Goal: Transaction & Acquisition: Obtain resource

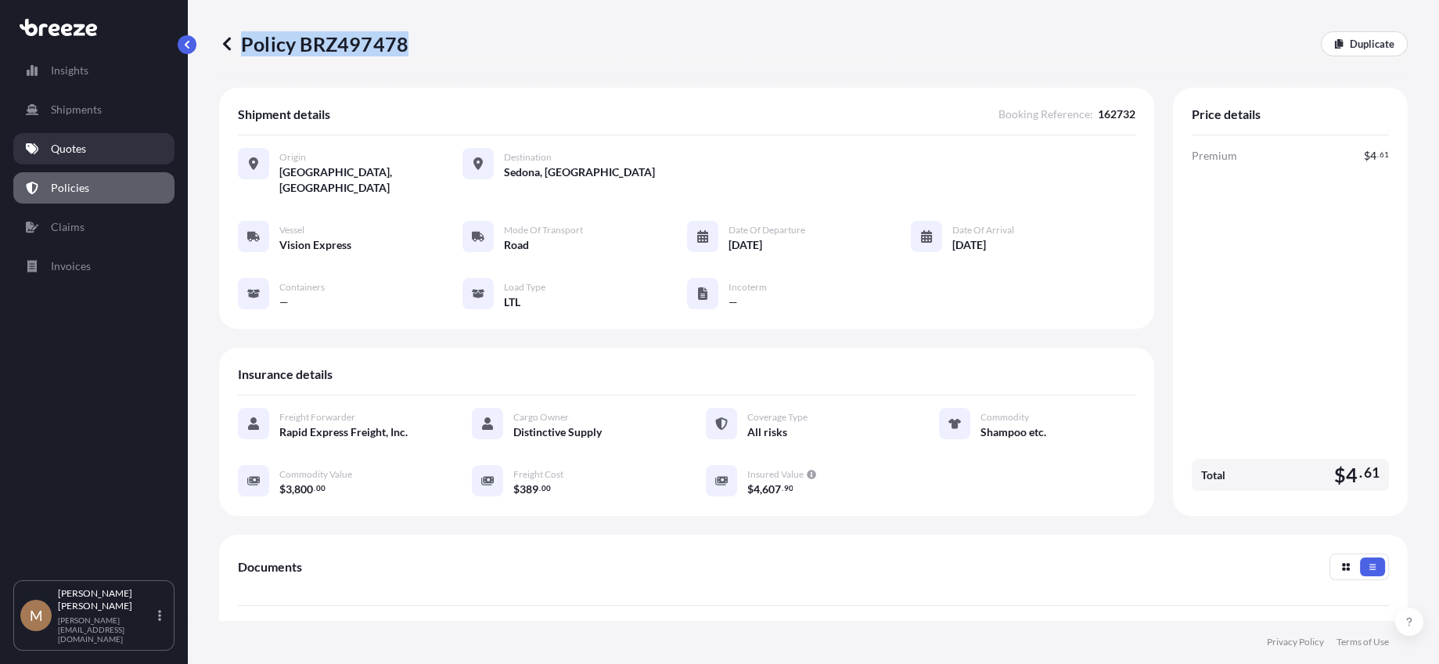
click at [85, 141] on p "Quotes" at bounding box center [68, 149] width 35 height 16
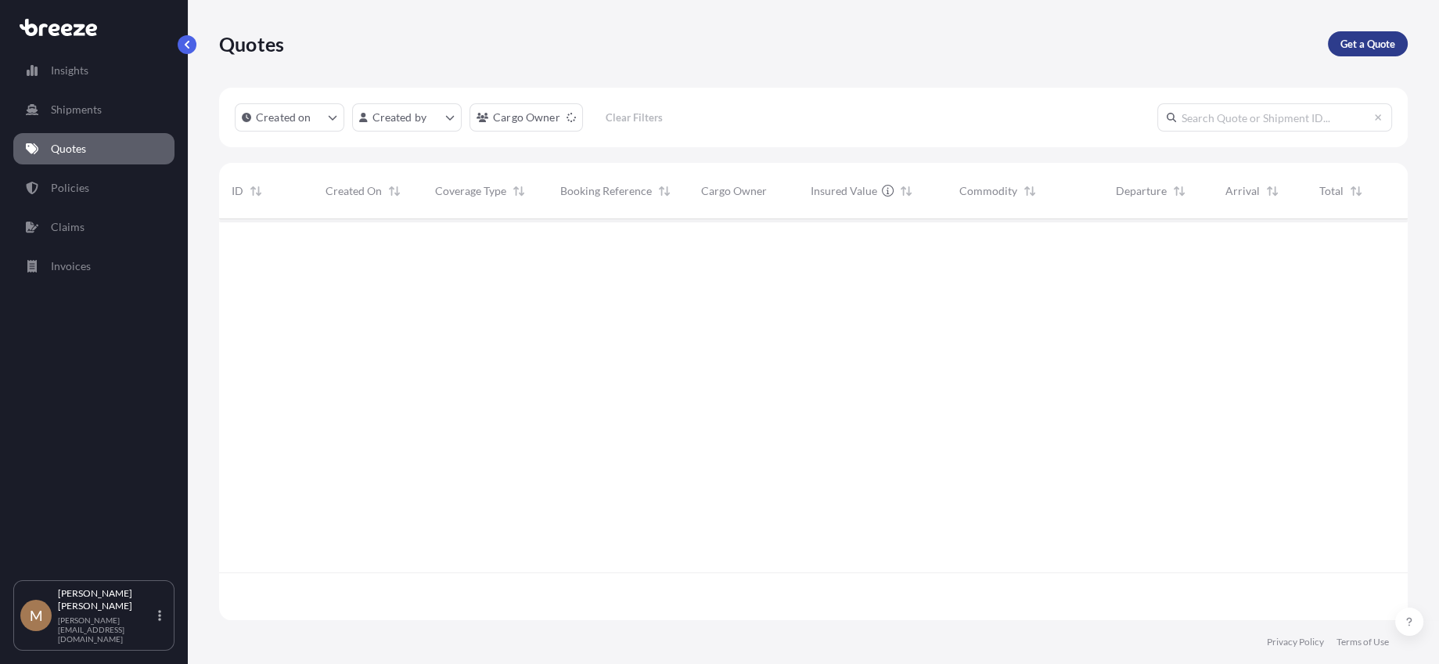
scroll to position [444, 1177]
click at [1388, 42] on p "Get a Quote" at bounding box center [1367, 44] width 55 height 16
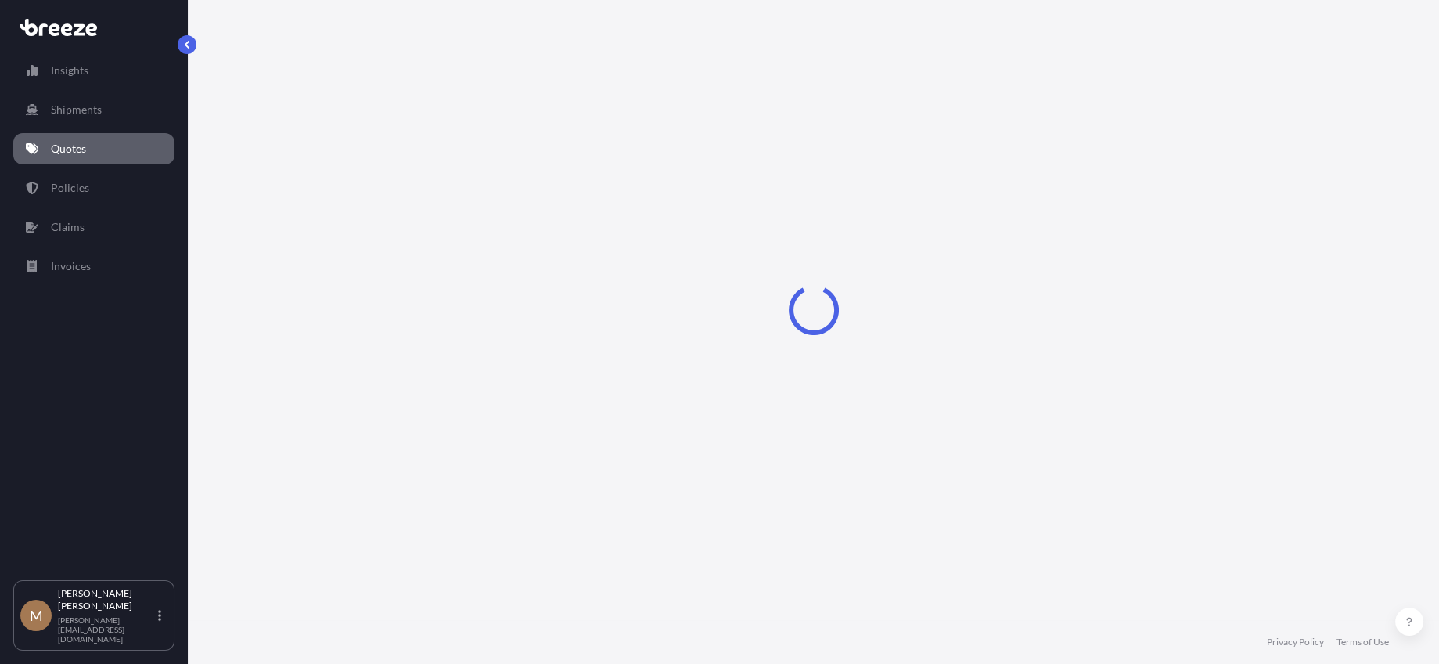
select select "Sea"
select select "1"
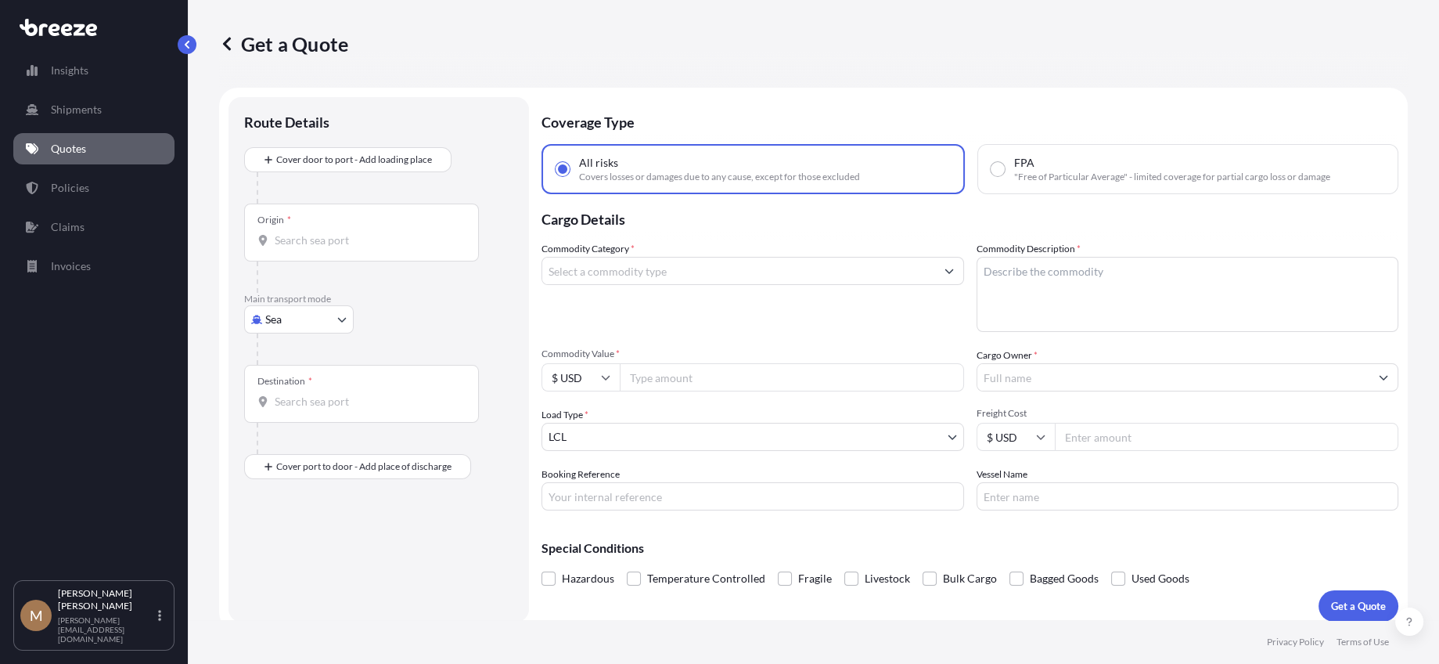
scroll to position [11, 0]
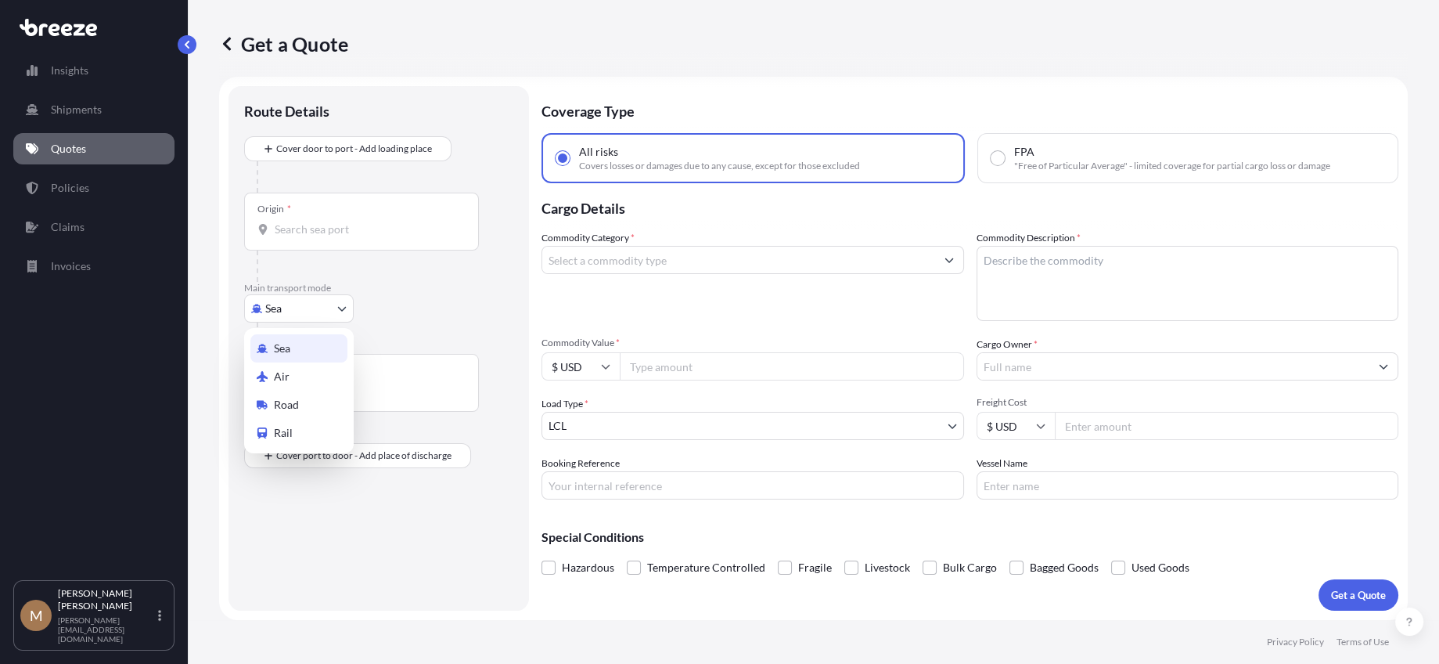
click at [304, 306] on body "Insights Shipments Quotes Policies Claims Invoices M [PERSON_NAME] [PERSON_NAME…" at bounding box center [719, 332] width 1439 height 664
click at [297, 399] on span "Road" at bounding box center [286, 405] width 25 height 16
select select "Road"
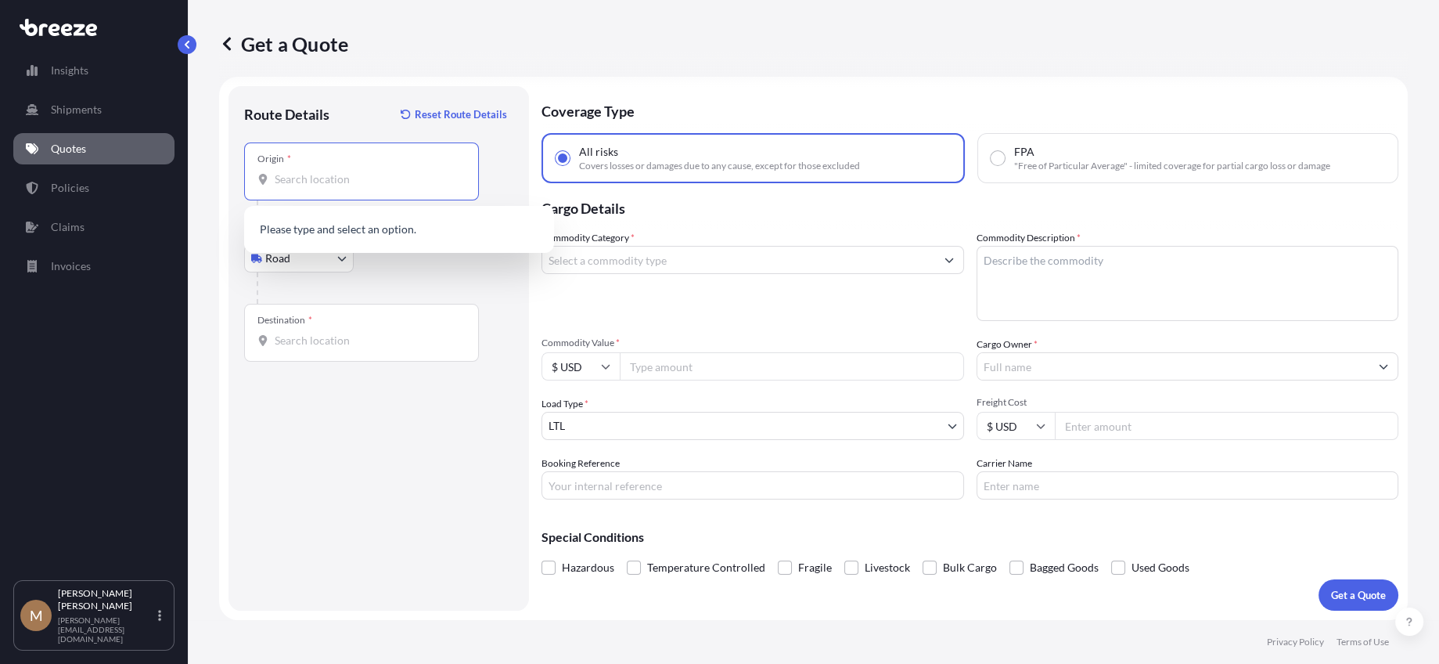
click at [370, 174] on input "Origin *" at bounding box center [367, 179] width 185 height 16
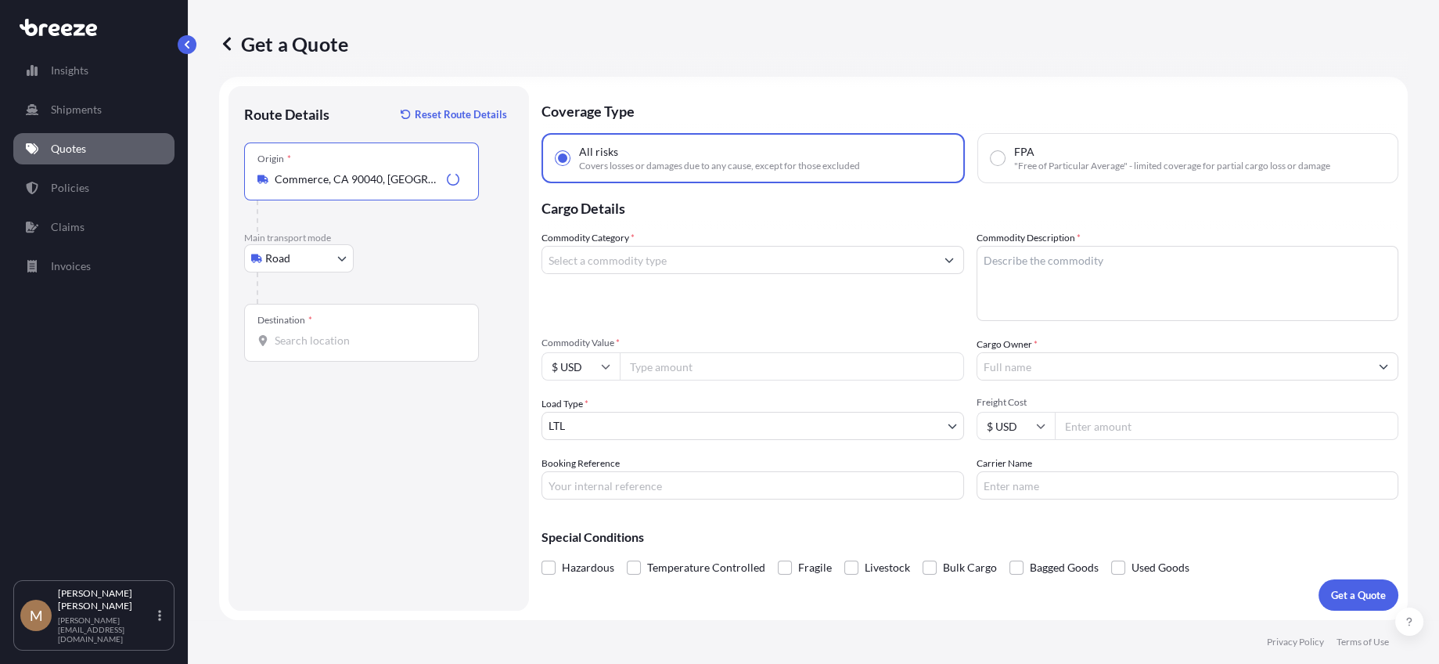
type input "Commerce, CA 90040, [GEOGRAPHIC_DATA]"
type input "[GEOGRAPHIC_DATA], [GEOGRAPHIC_DATA]"
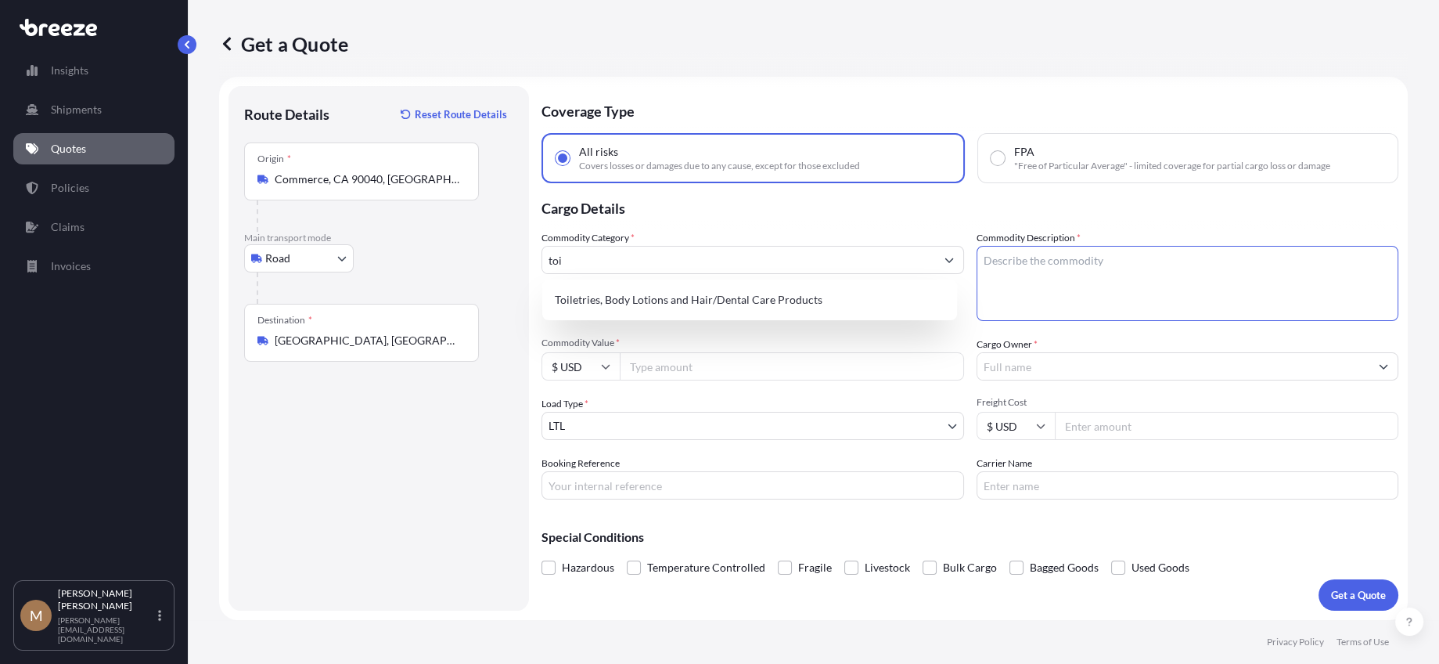
type input "Toiletries, Body Lotions and Hair/Dental Care Products"
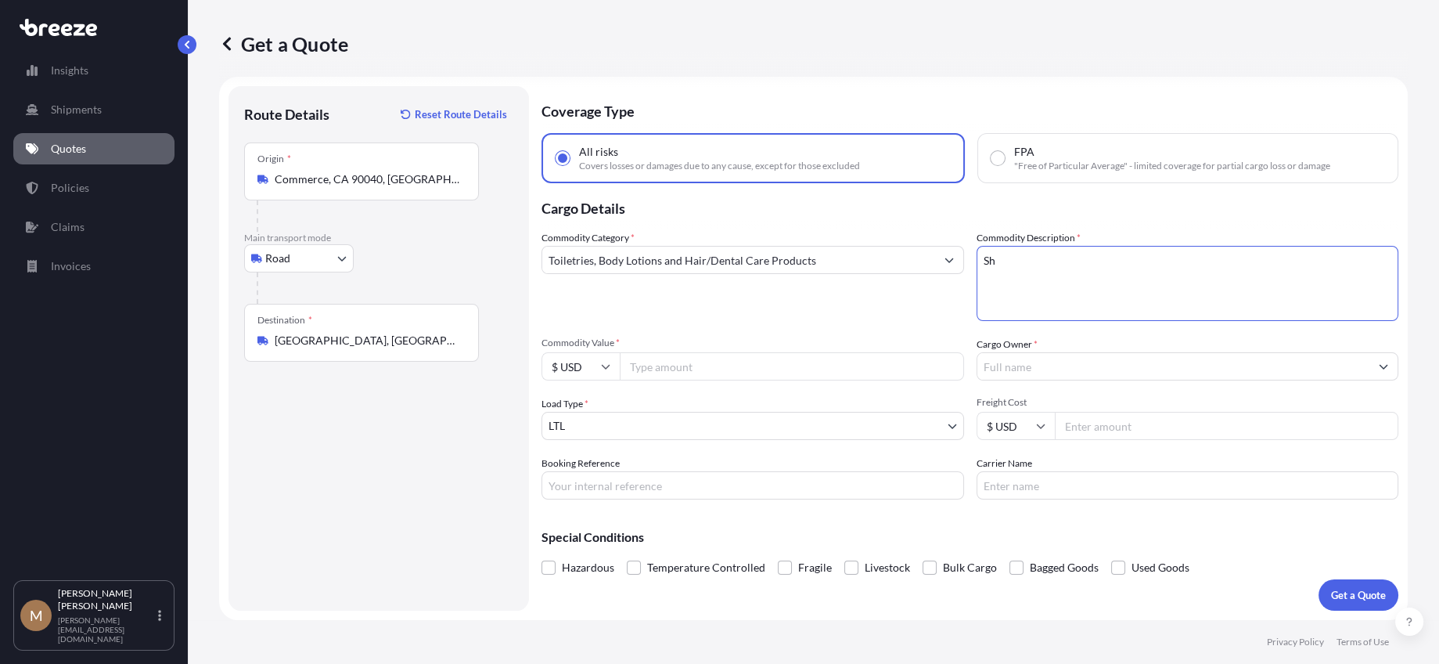
type textarea "S"
click at [1114, 266] on textarea "Commodity Description *" at bounding box center [1188, 283] width 423 height 75
type textarea "Eye drops"
click at [798, 264] on input "Toiletries, Body Lotions and Hair/Dental Care Products" at bounding box center [738, 260] width 393 height 28
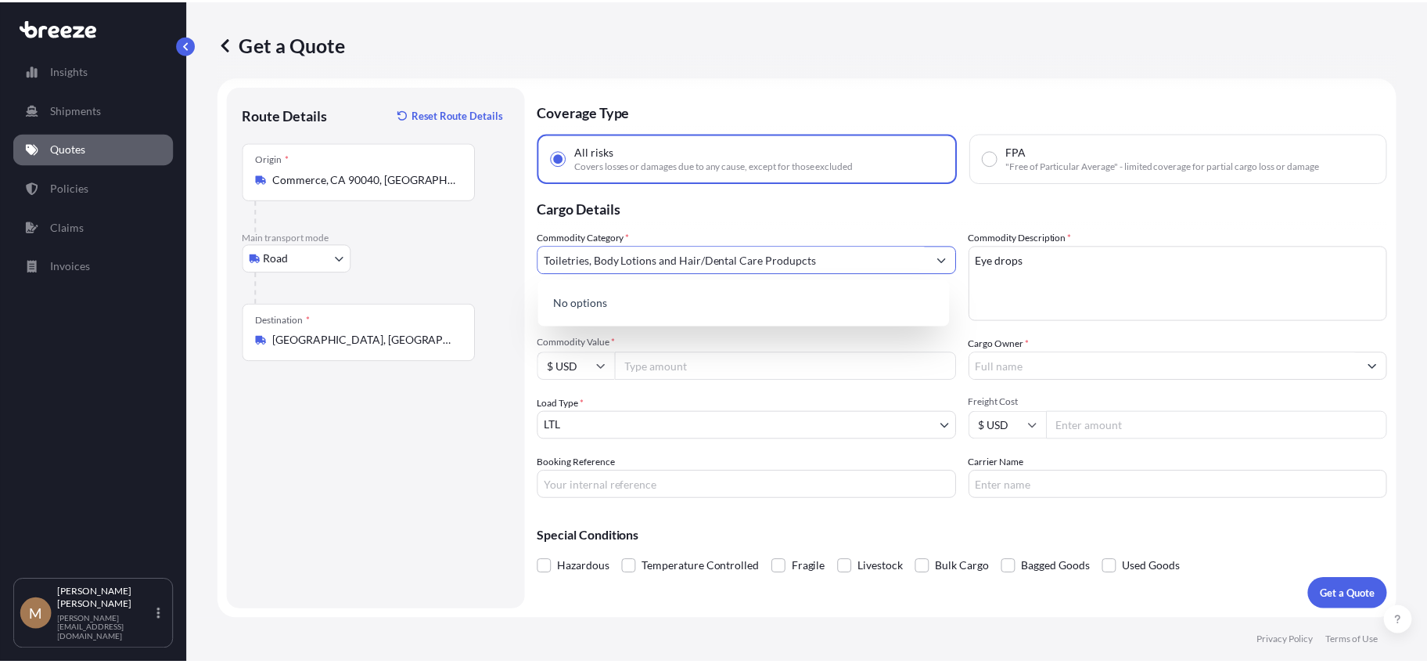
scroll to position [0, 0]
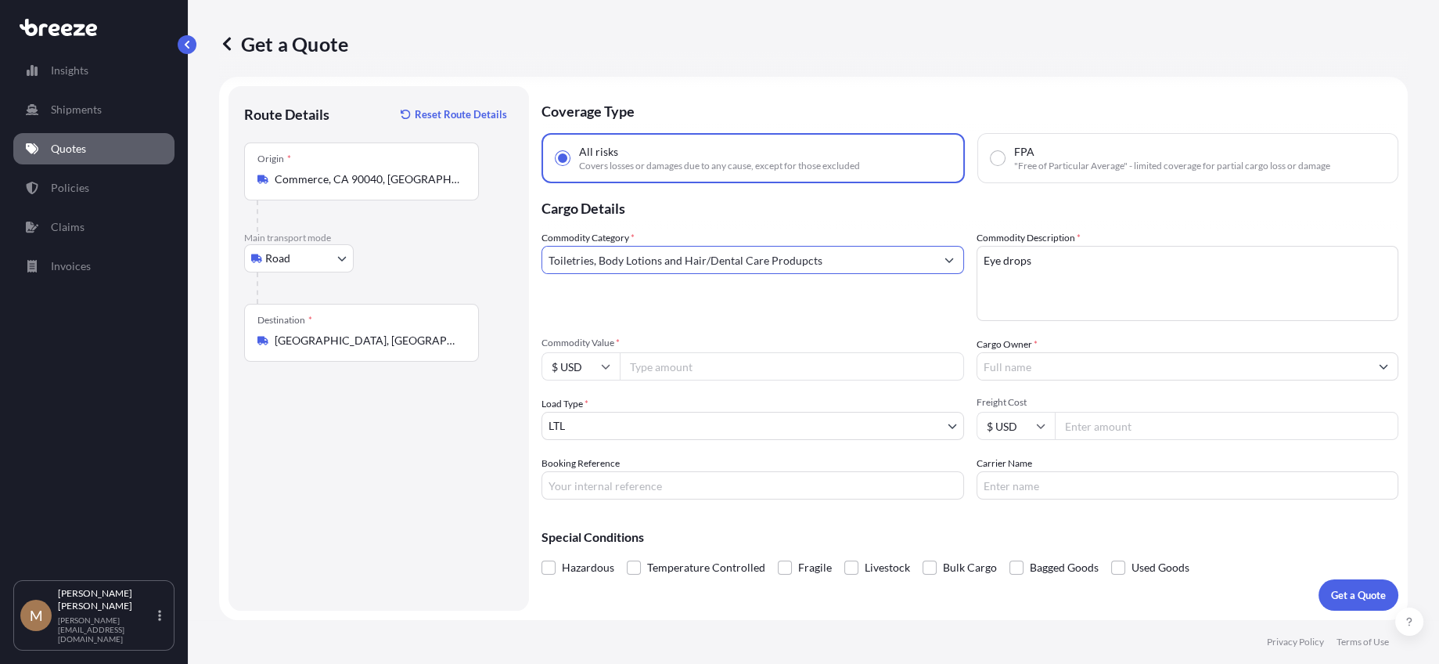
type input "Toiletries, Body Lotions and Hair/Dental Care Produphcts"
drag, startPoint x: 638, startPoint y: 257, endPoint x: 58, endPoint y: 231, distance: 580.4
click at [58, 231] on div "Insights Shipments Quotes Policies Claims Invoices M [PERSON_NAME] [PERSON_NAME…" at bounding box center [719, 332] width 1439 height 664
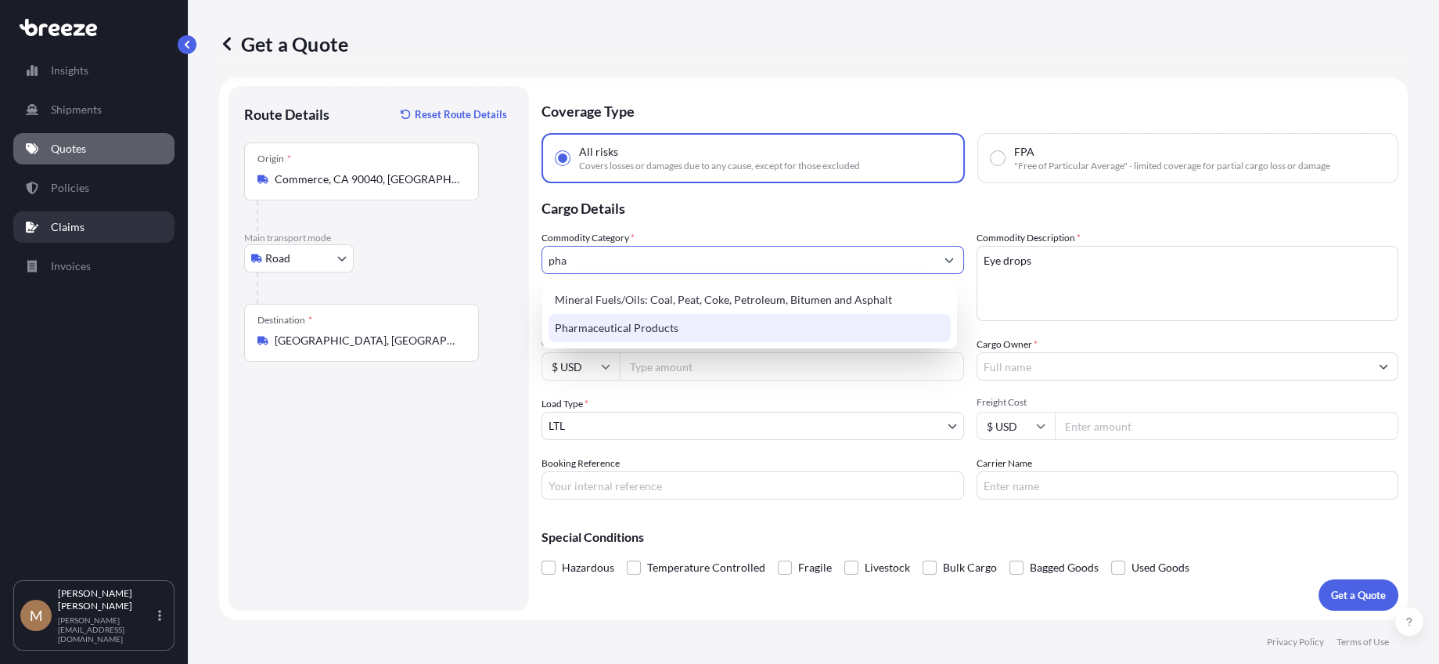
type input "Pharmaceutical Products"
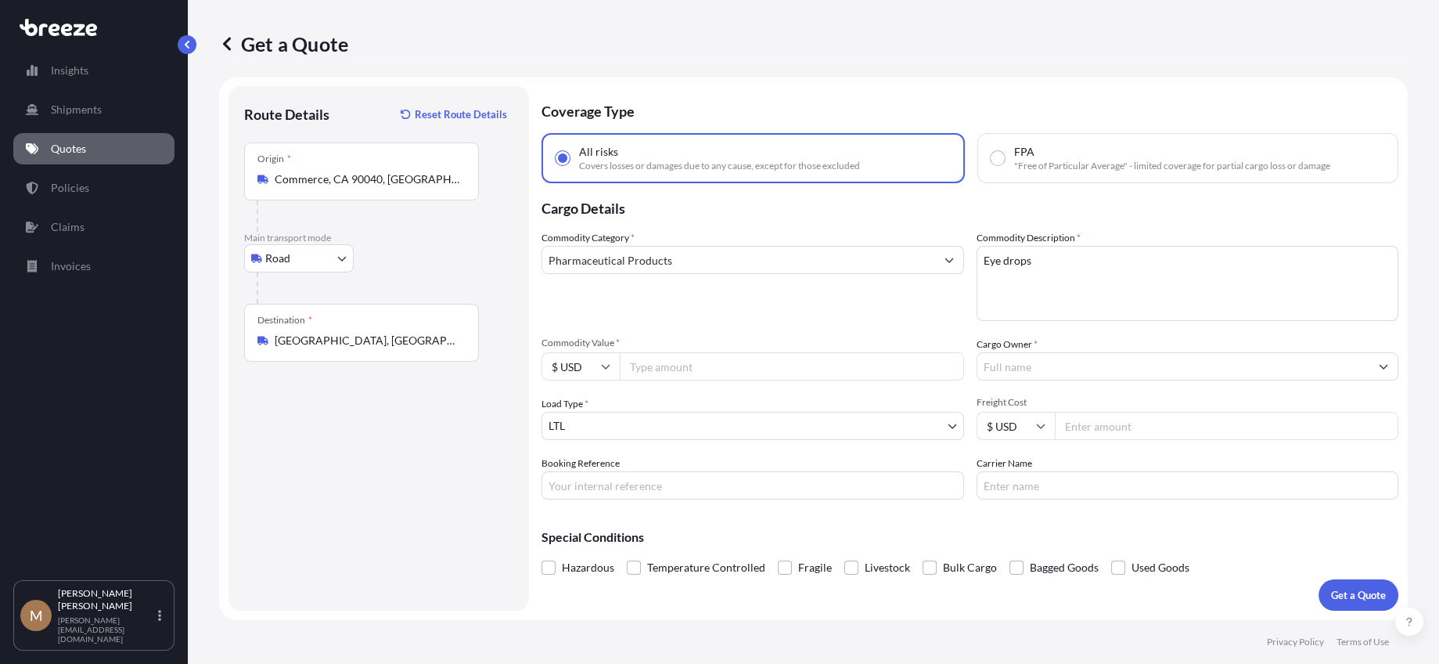
click at [756, 370] on input "Commodity Value *" at bounding box center [792, 366] width 344 height 28
type input "32000"
click at [1069, 370] on input "Cargo Owner *" at bounding box center [1173, 366] width 393 height 28
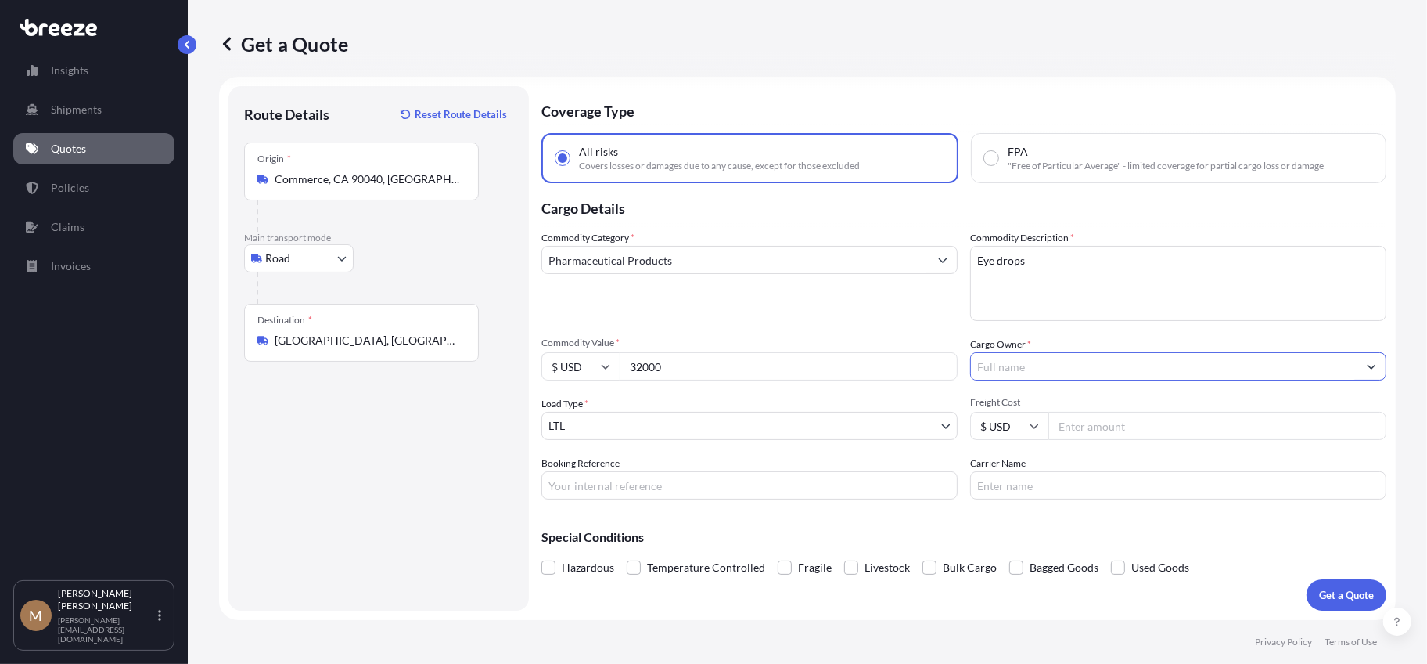
click at [1373, 362] on button "Show suggestions" at bounding box center [1372, 366] width 28 height 28
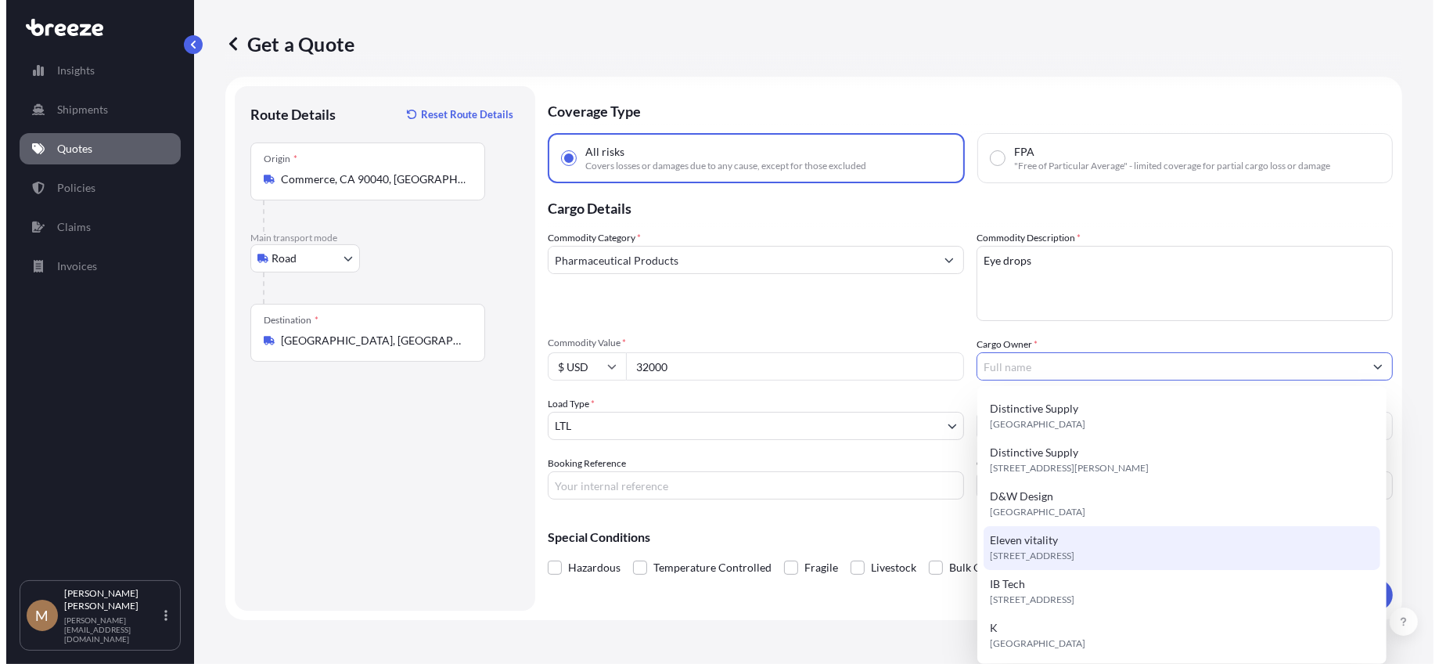
scroll to position [356, 0]
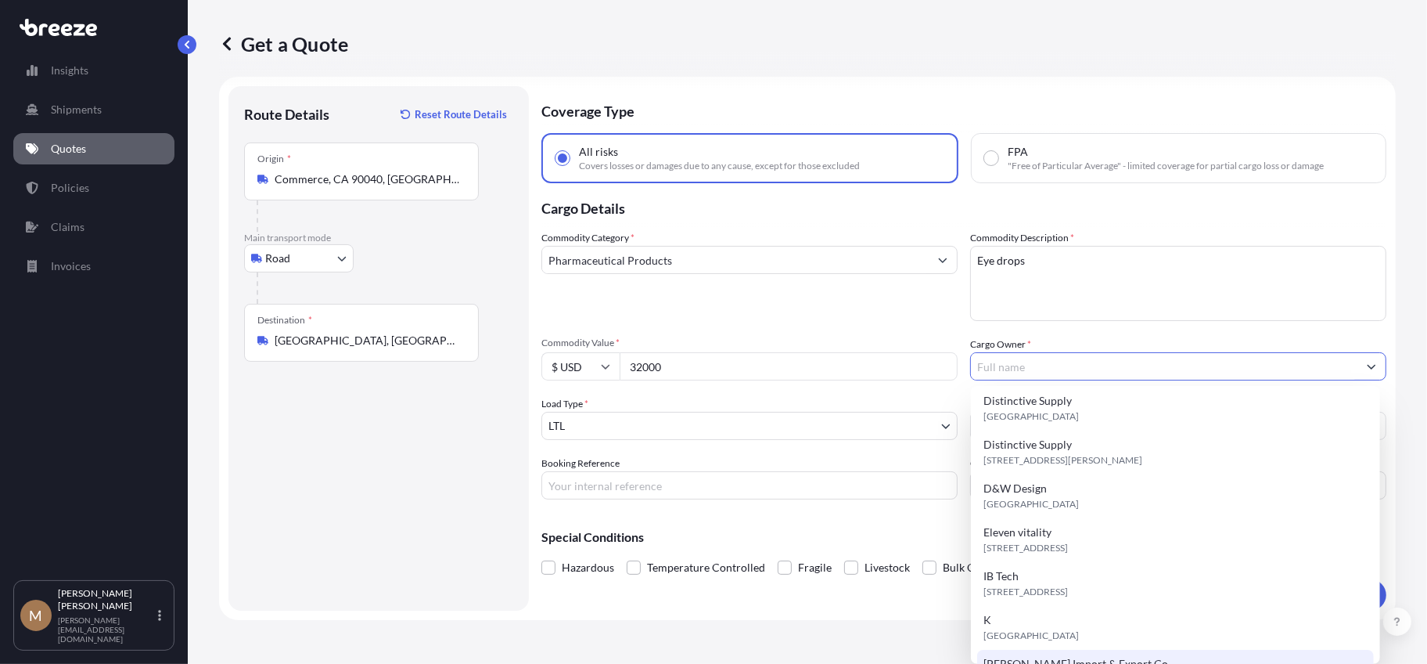
click at [1097, 656] on span "[PERSON_NAME] Import & Export Co." at bounding box center [1077, 664] width 187 height 16
type input "[PERSON_NAME] Import & Export Co."
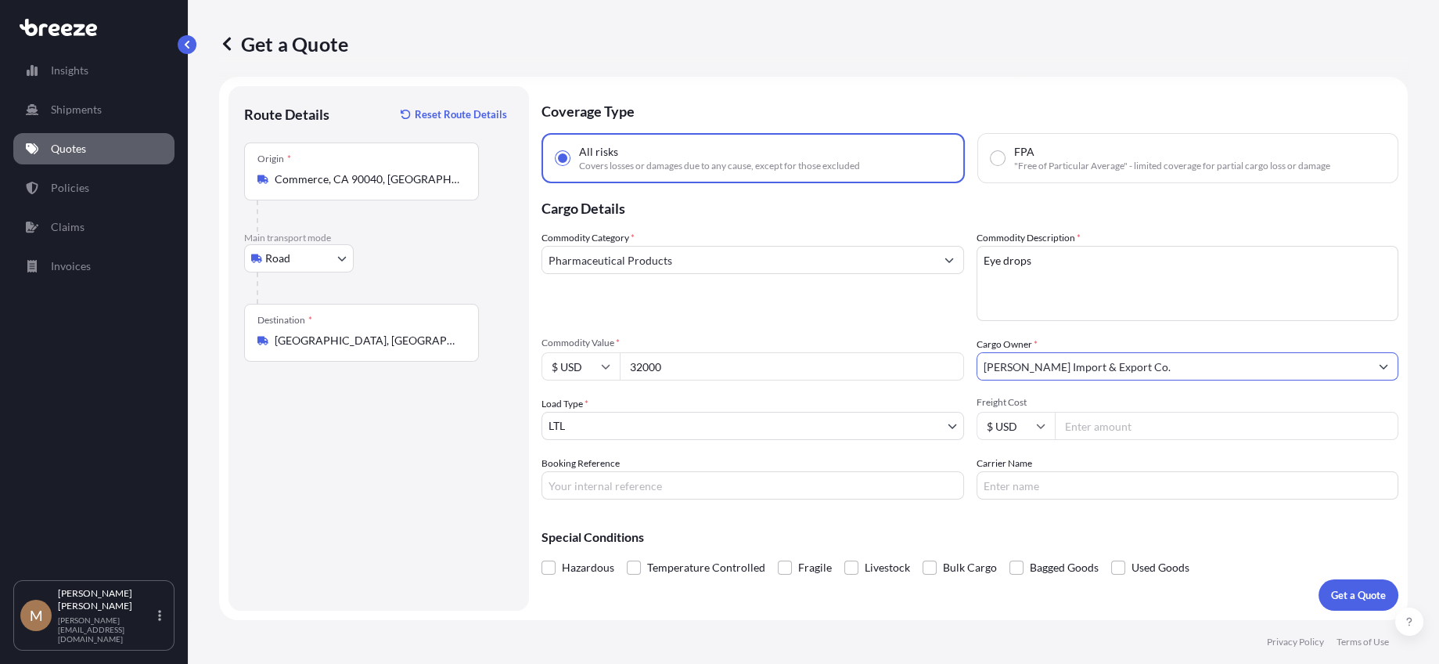
click at [1356, 365] on input "[PERSON_NAME] Import & Export Co." at bounding box center [1173, 366] width 393 height 28
click at [1379, 362] on icon "Show suggestions" at bounding box center [1383, 366] width 9 height 9
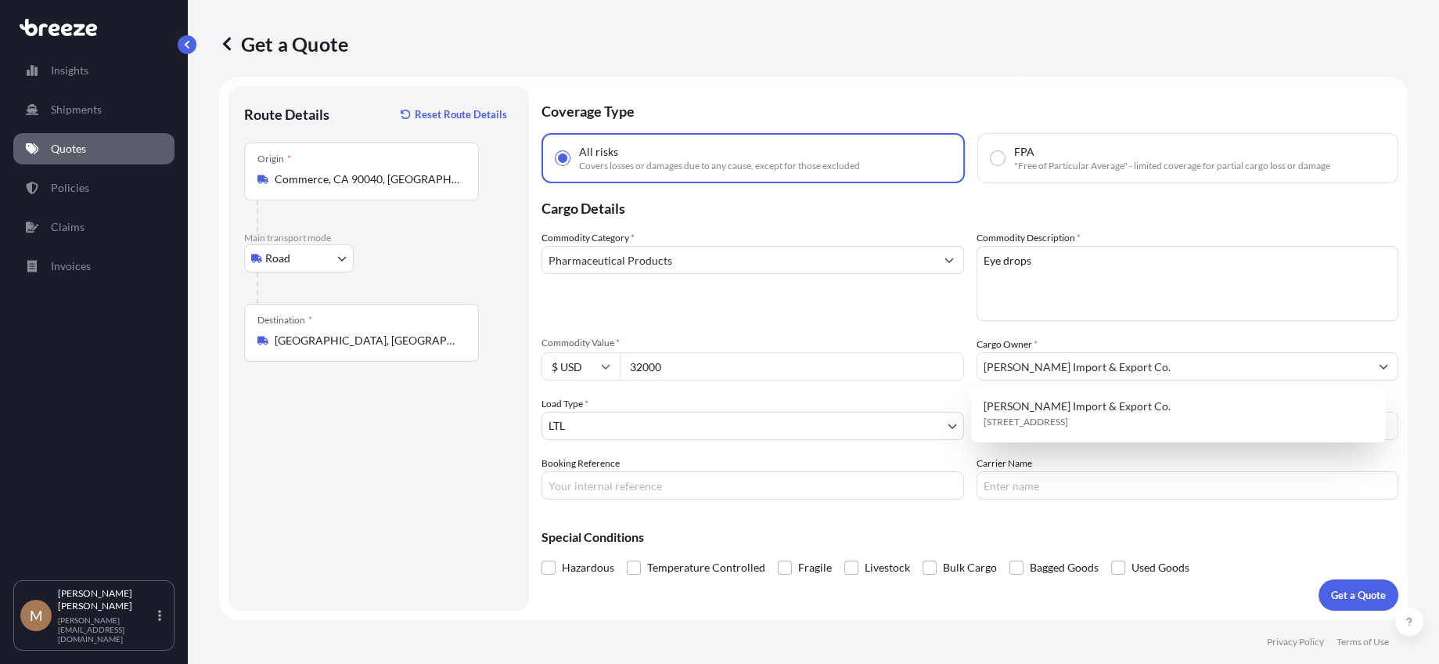
click at [1151, 329] on div "Commodity Category * Pharmaceutical Products Commodity Description * Eye drops …" at bounding box center [970, 364] width 857 height 269
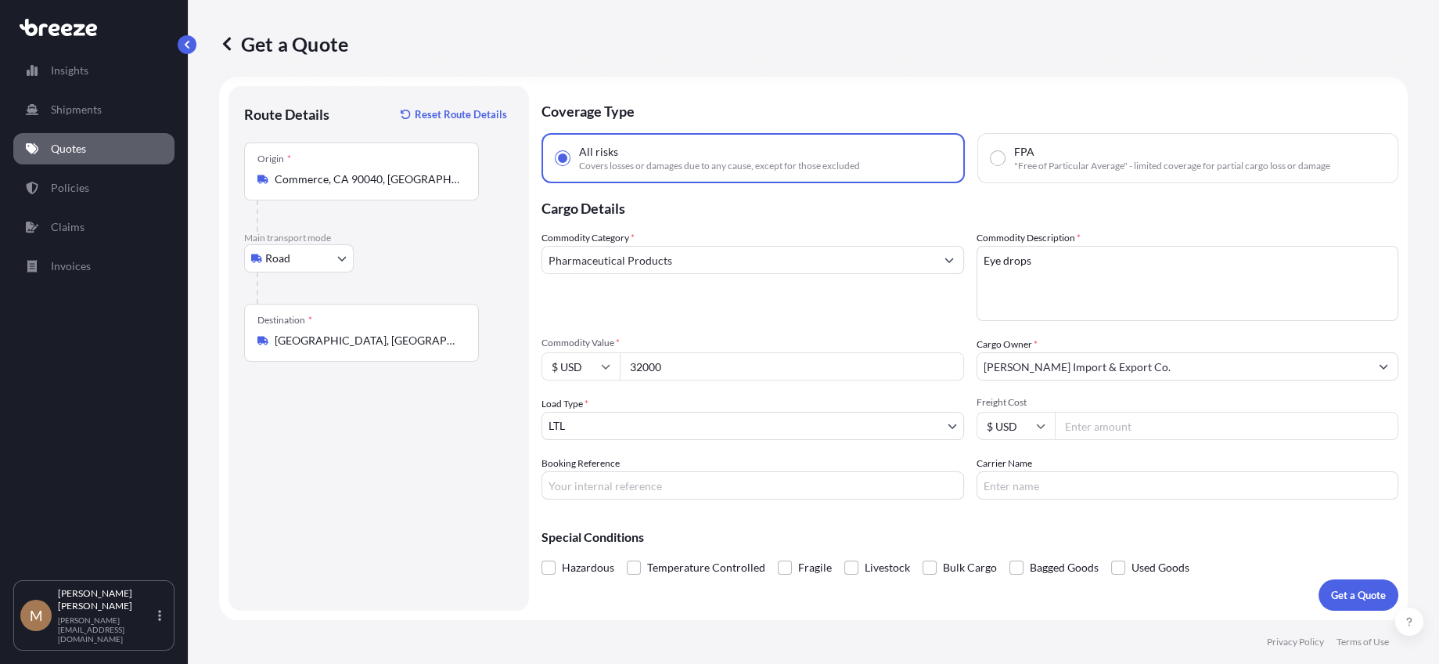
click at [1103, 426] on input "Freight Cost" at bounding box center [1227, 426] width 344 height 28
type input "648"
type input "162755"
type input "FedEx Freight"
click at [1336, 587] on p "Get a Quote" at bounding box center [1358, 595] width 55 height 16
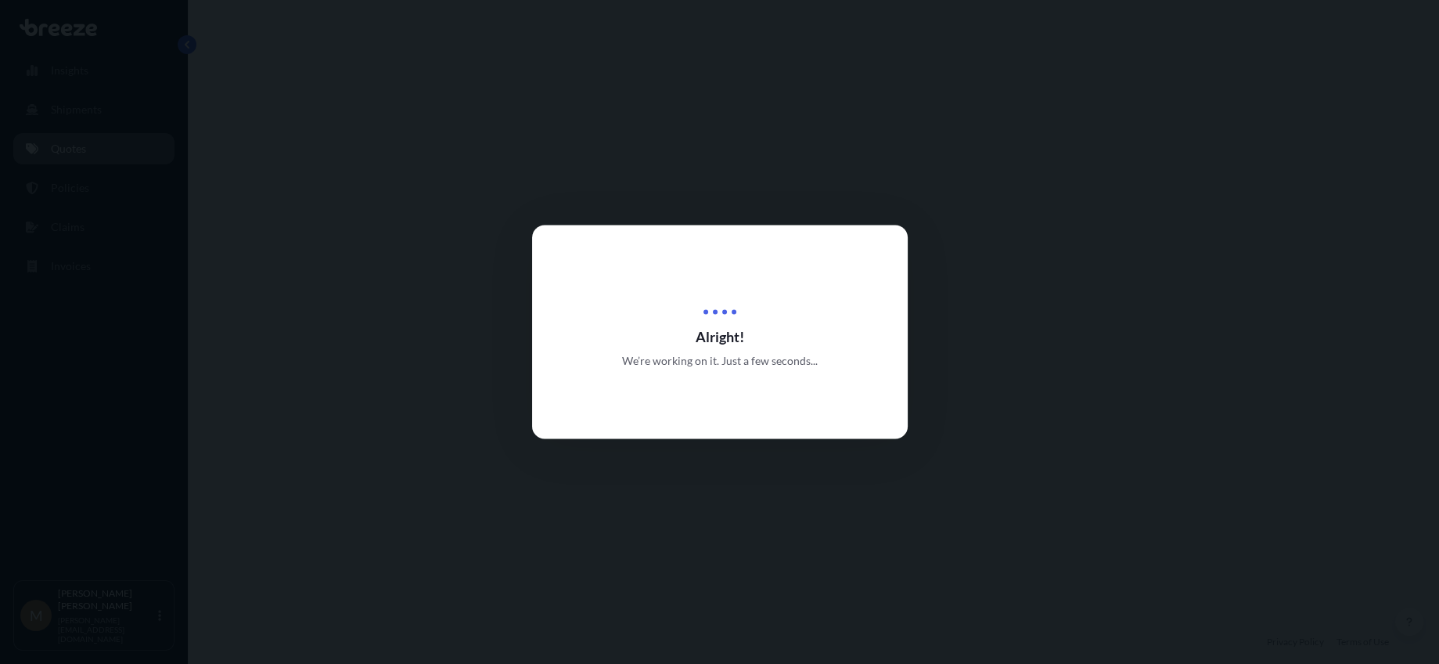
select select "Road"
select select "1"
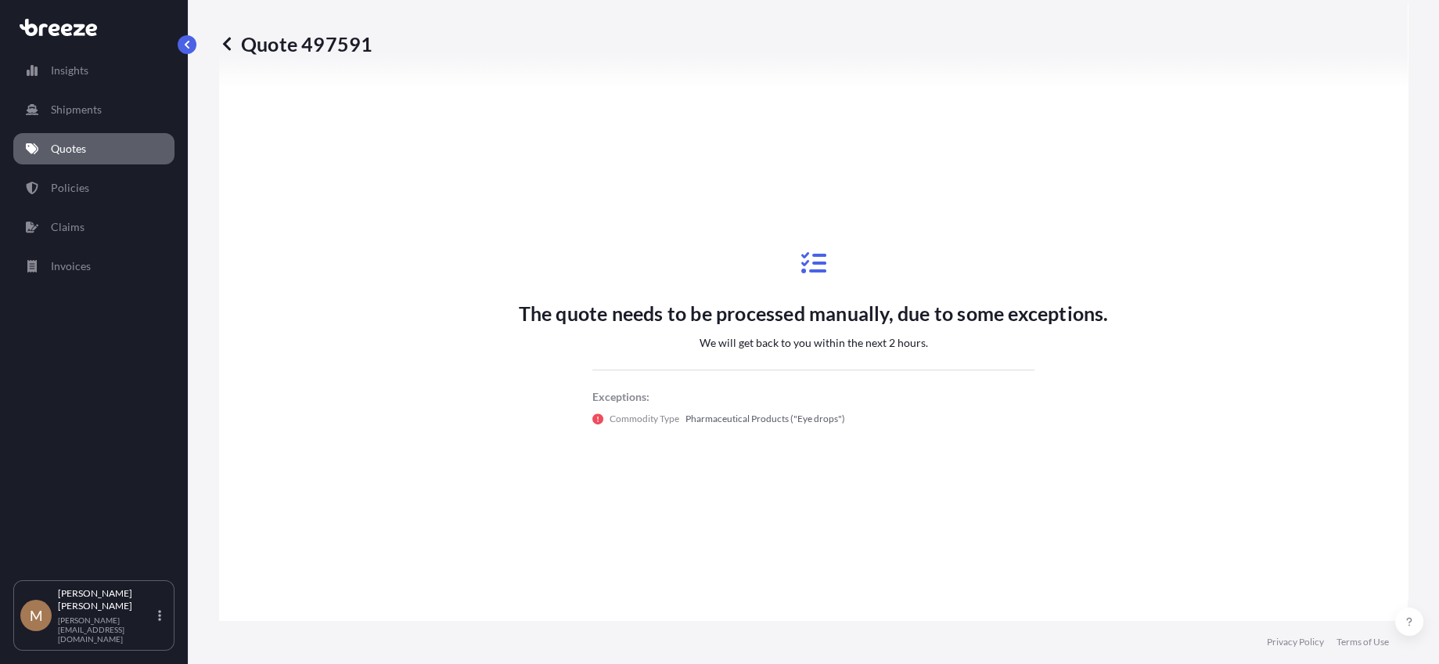
scroll to position [725, 0]
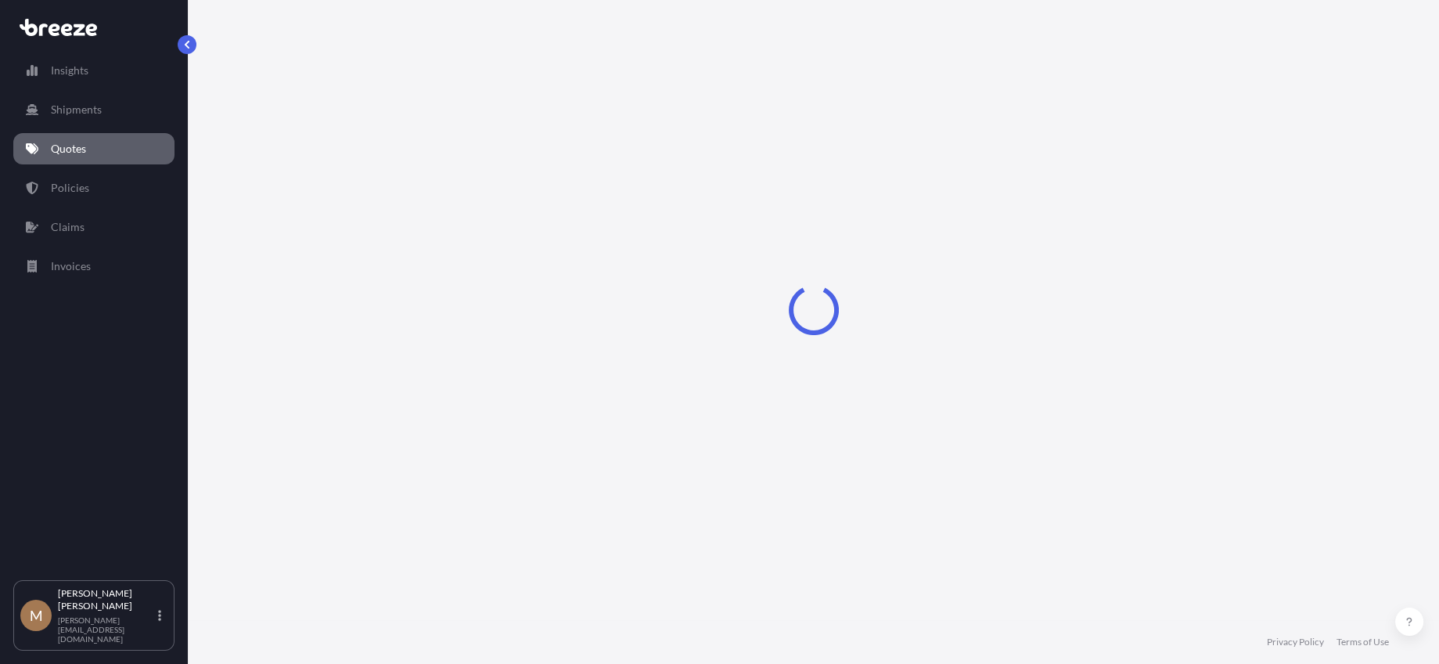
select select "Road"
select select "1"
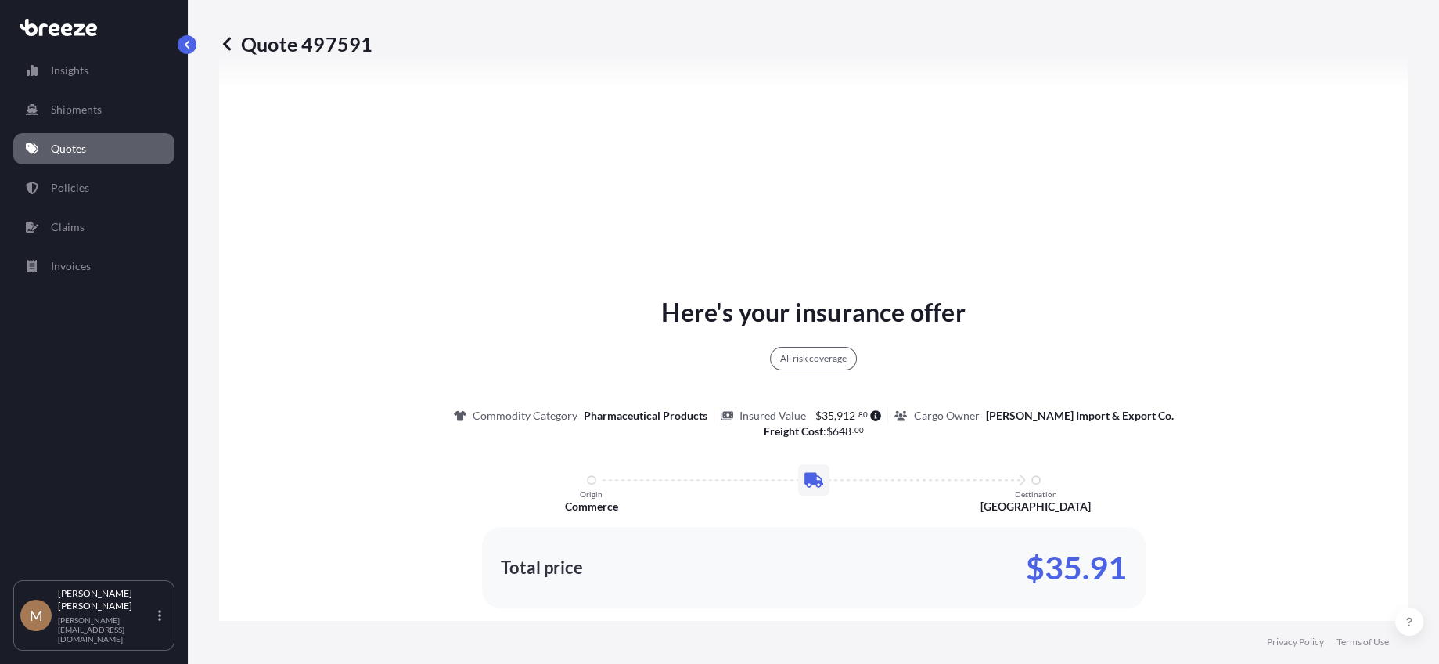
scroll to position [725, 0]
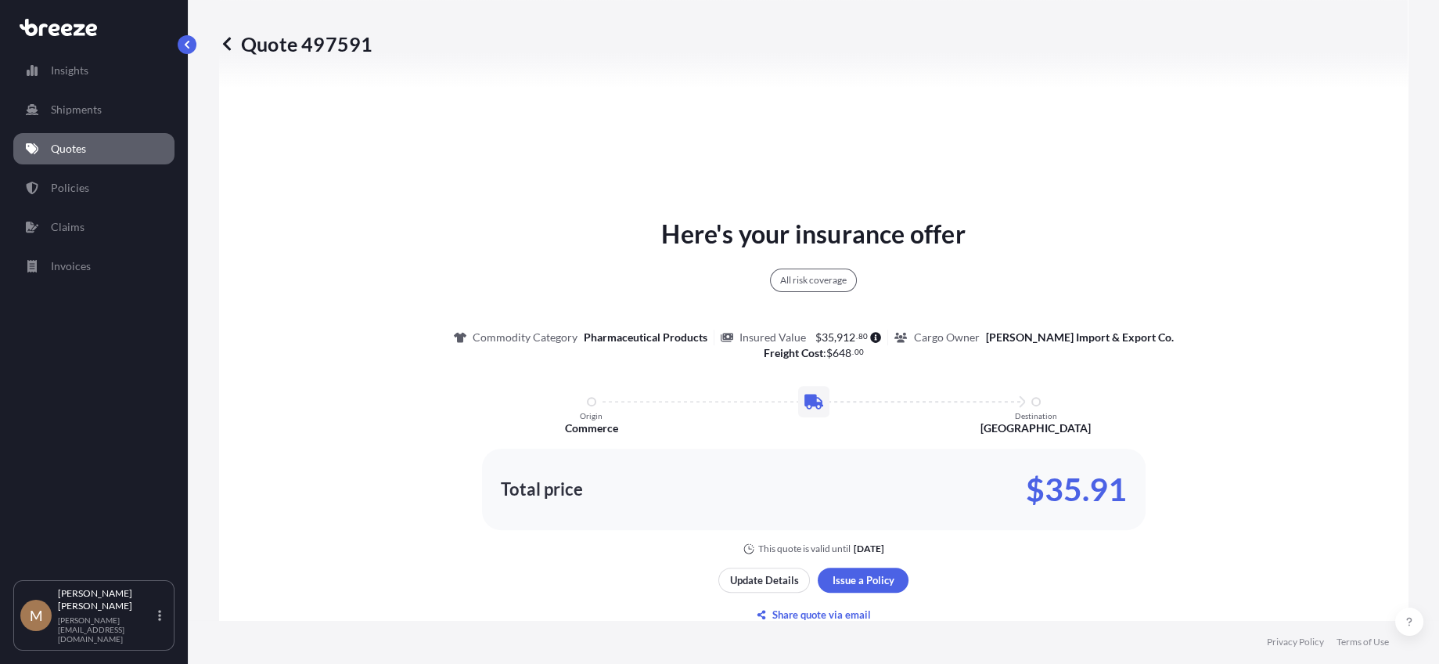
click at [268, 46] on p "Quote 497591" at bounding box center [295, 43] width 153 height 25
drag, startPoint x: 268, startPoint y: 45, endPoint x: 323, endPoint y: 45, distance: 55.6
click at [323, 45] on p "Quote 497591" at bounding box center [295, 43] width 153 height 25
copy p "Quote 497591"
drag, startPoint x: 1030, startPoint y: 488, endPoint x: 1100, endPoint y: 486, distance: 70.5
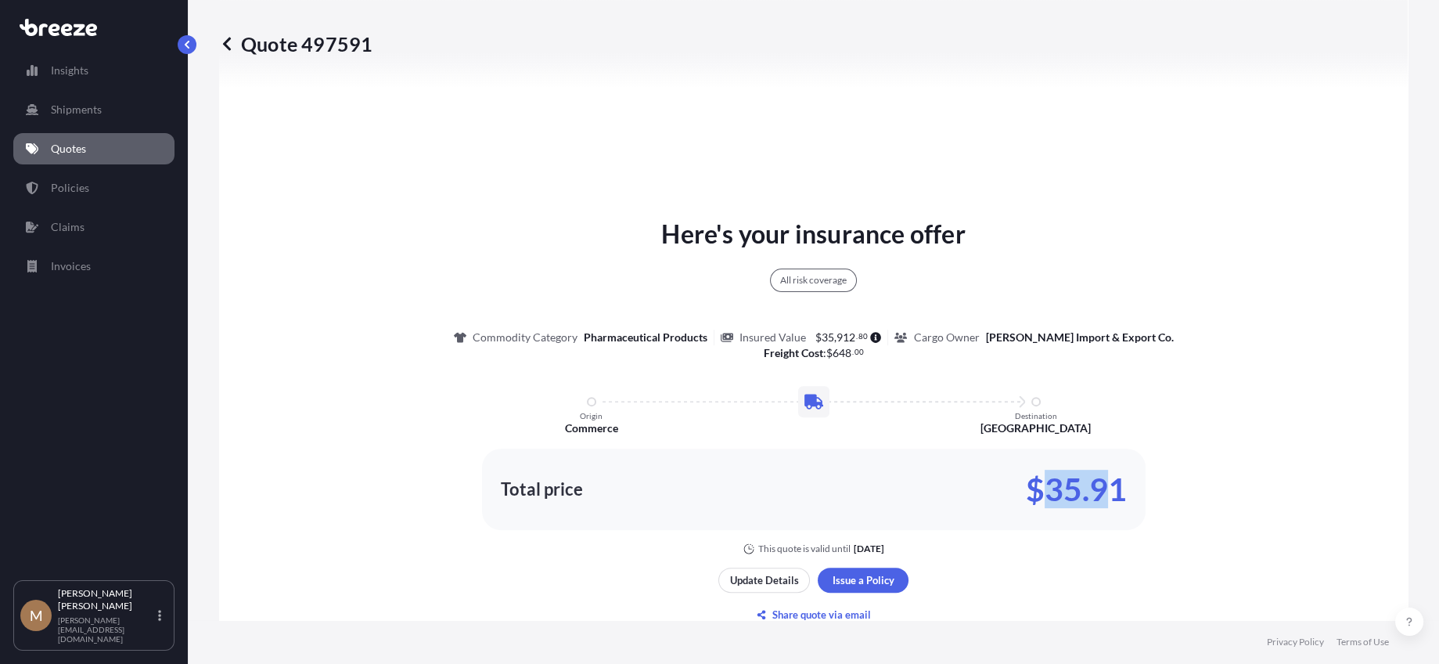
click at [1100, 486] on p "$35.91" at bounding box center [1076, 489] width 101 height 25
drag, startPoint x: 1029, startPoint y: 487, endPoint x: 1117, endPoint y: 486, distance: 88.4
click at [1117, 486] on p "$35.91" at bounding box center [1076, 489] width 101 height 25
copy p "$35.91"
